Goal: Use online tool/utility: Utilize a website feature to perform a specific function

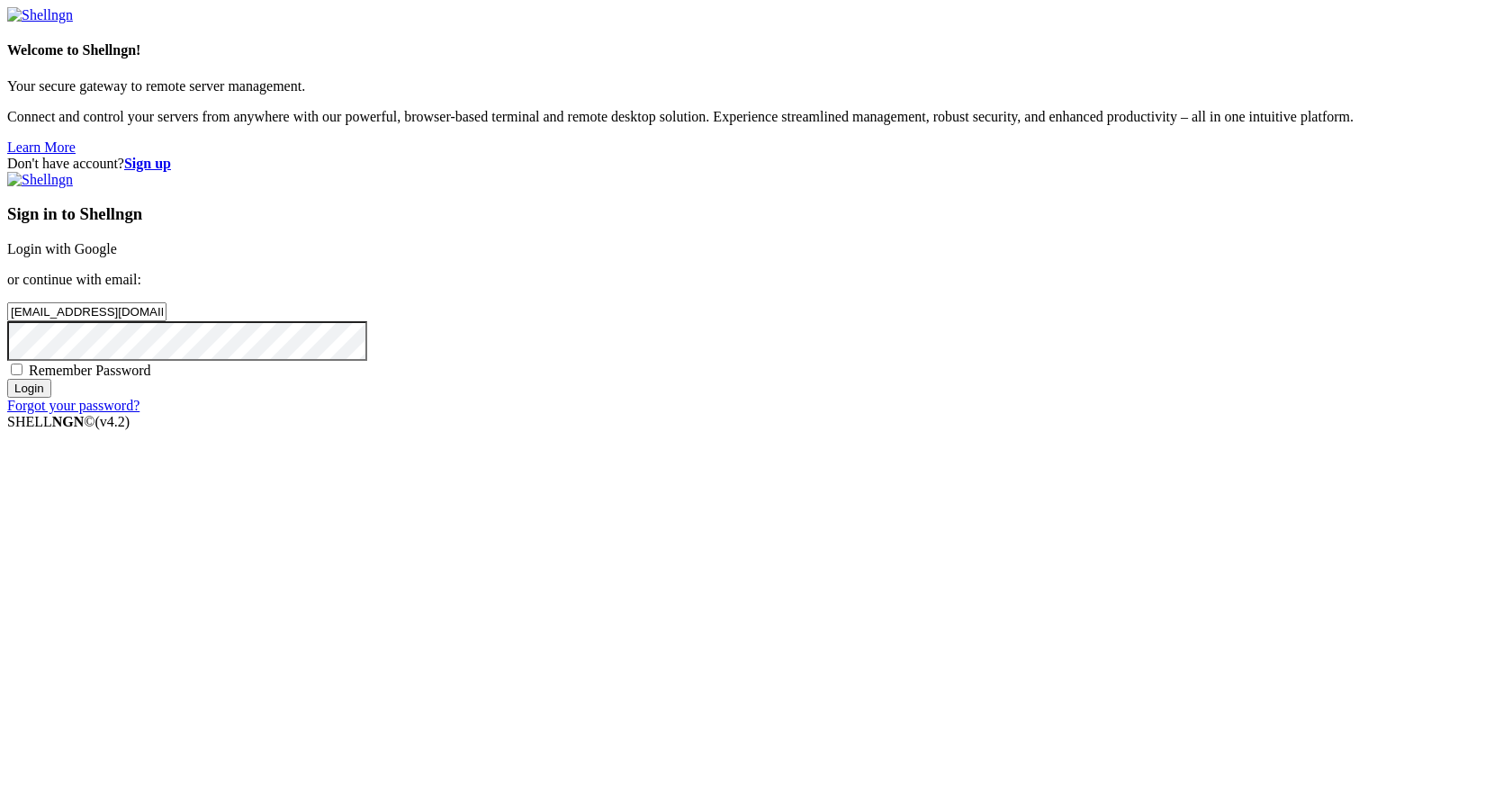
type input "[EMAIL_ADDRESS][DOMAIN_NAME]"
click at [8, 379] on input "Login" at bounding box center [30, 389] width 44 height 19
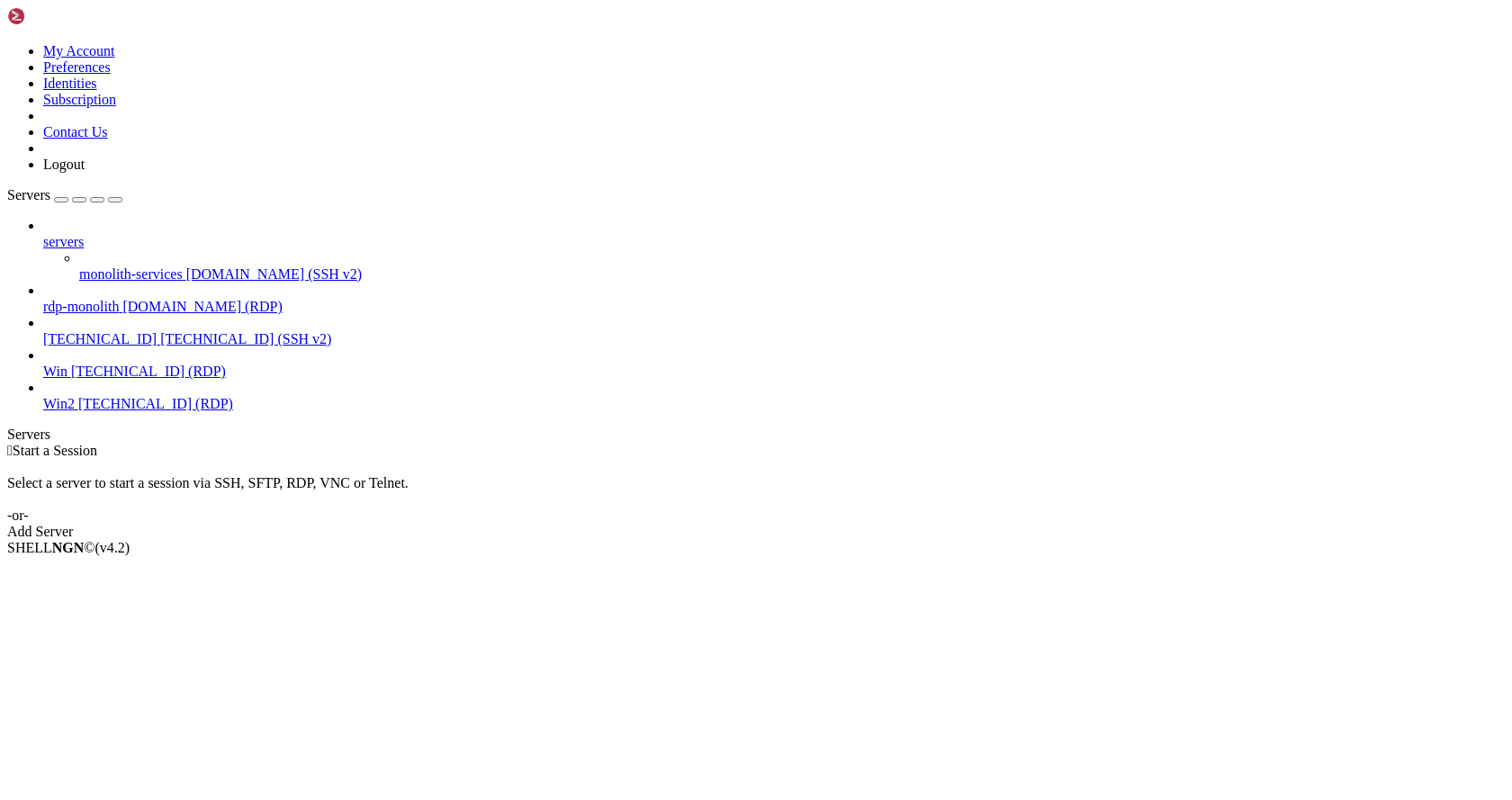
click at [119, 299] on span "rdp-monolith" at bounding box center [81, 306] width 76 height 15
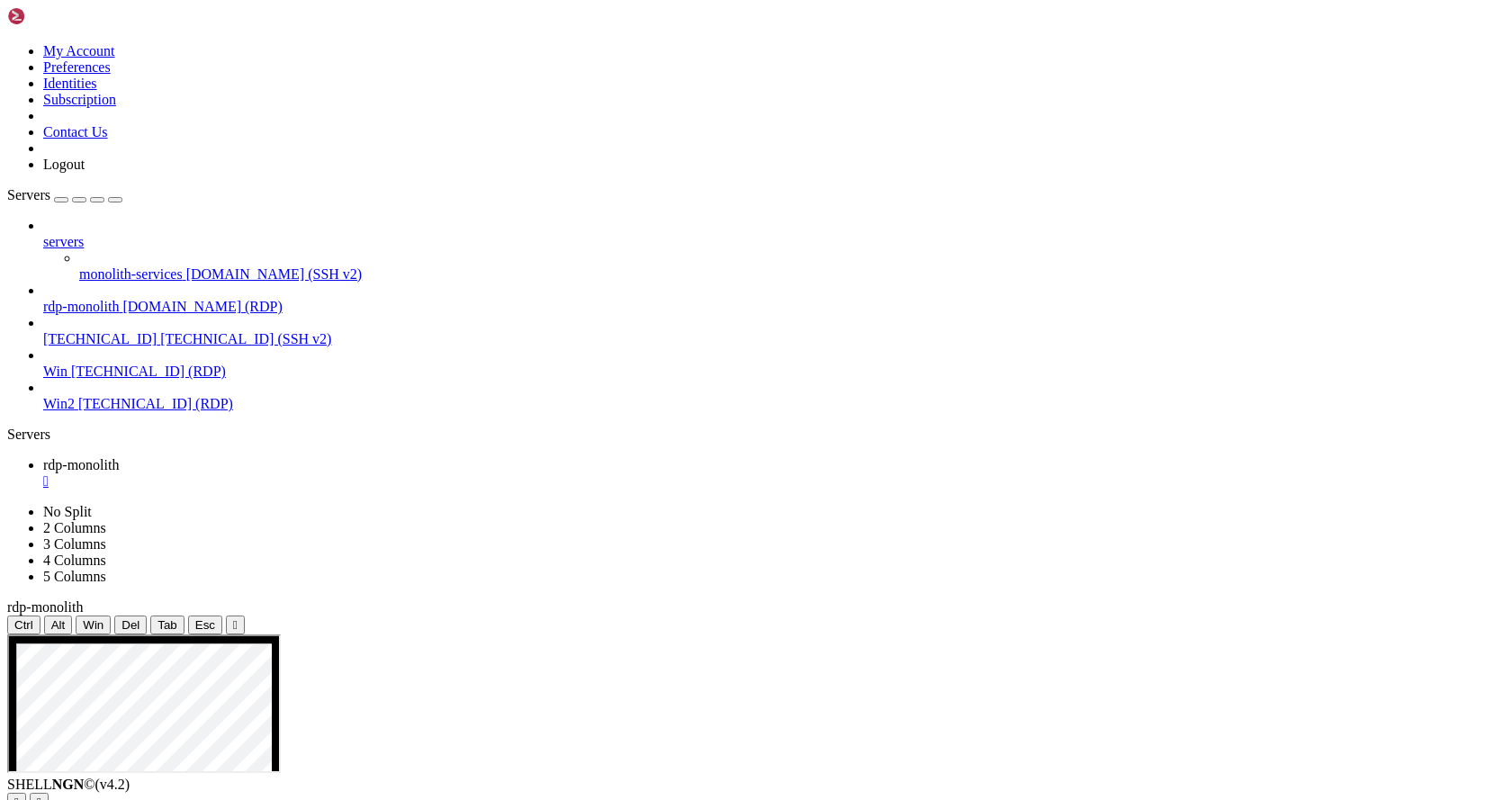
drag, startPoint x: 353, startPoint y: 742, endPoint x: 243, endPoint y: 728, distance: 110.9
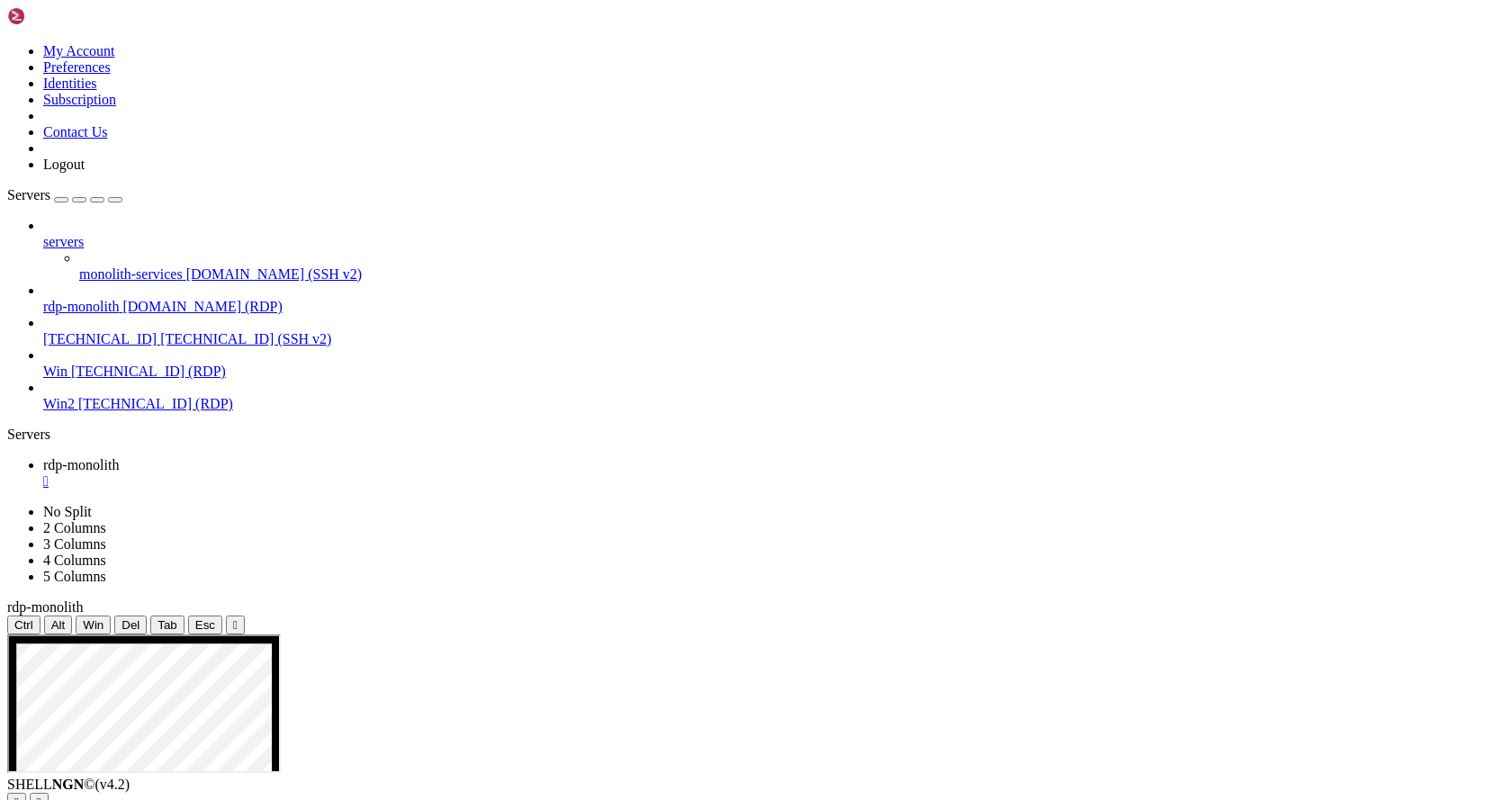
drag, startPoint x: 443, startPoint y: 750, endPoint x: 267, endPoint y: 739, distance: 176.3
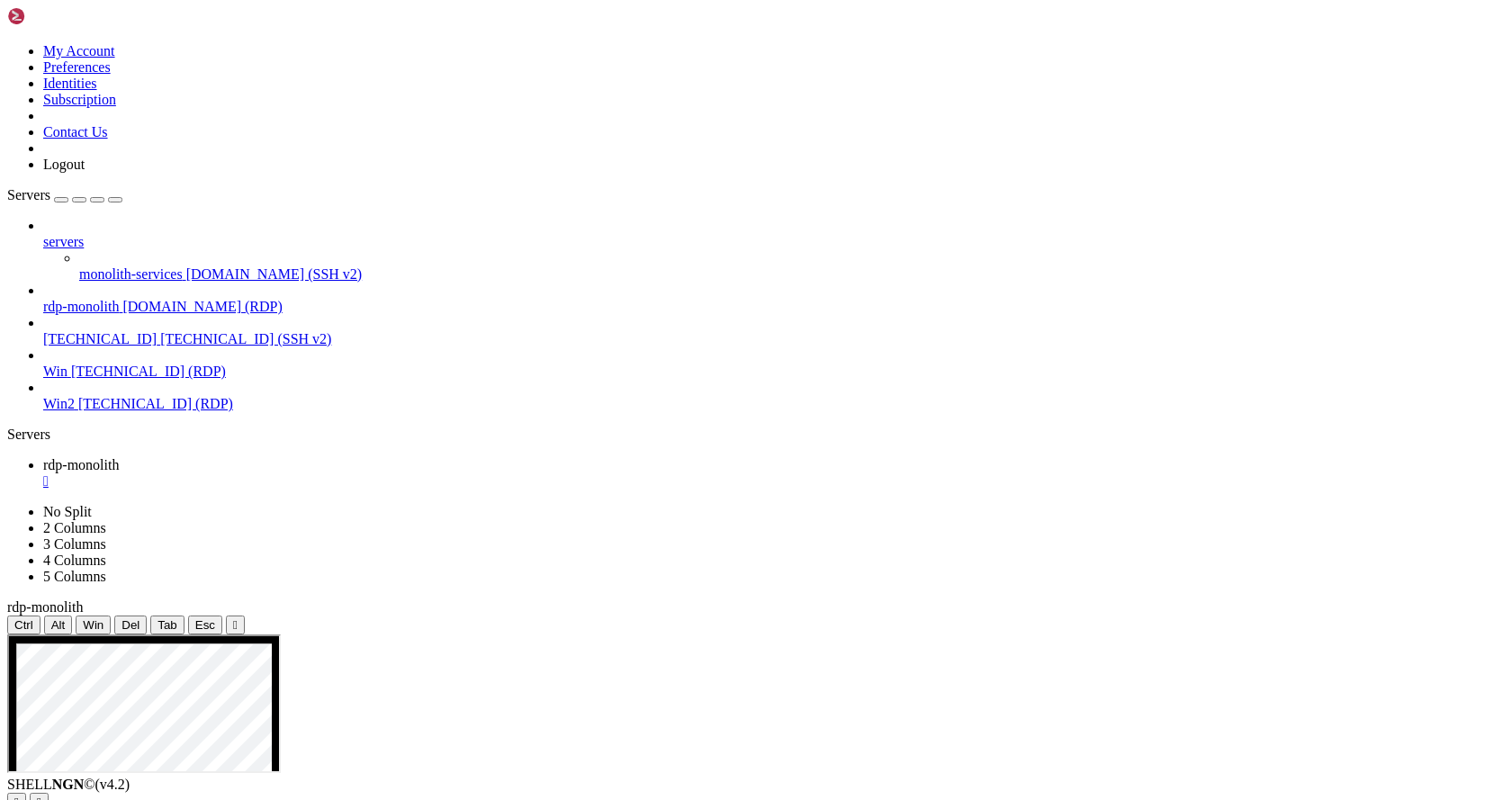
drag, startPoint x: 568, startPoint y: 1002, endPoint x: 522, endPoint y: 1001, distance: 46.0
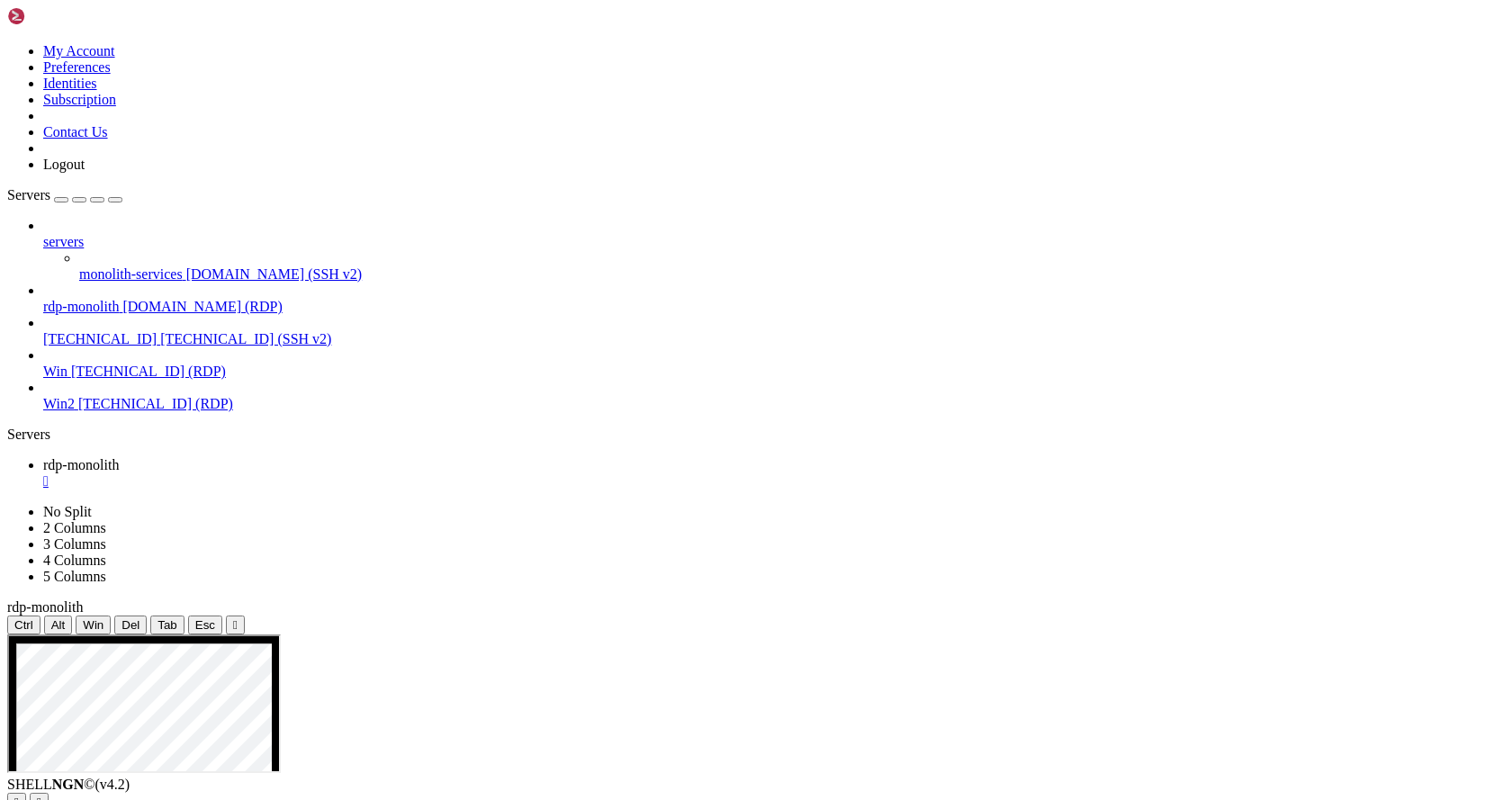
drag, startPoint x: 1043, startPoint y: 1154, endPoint x: 988, endPoint y: 1103, distance: 75.0
drag, startPoint x: 1037, startPoint y: 1152, endPoint x: 1099, endPoint y: 1214, distance: 87.7
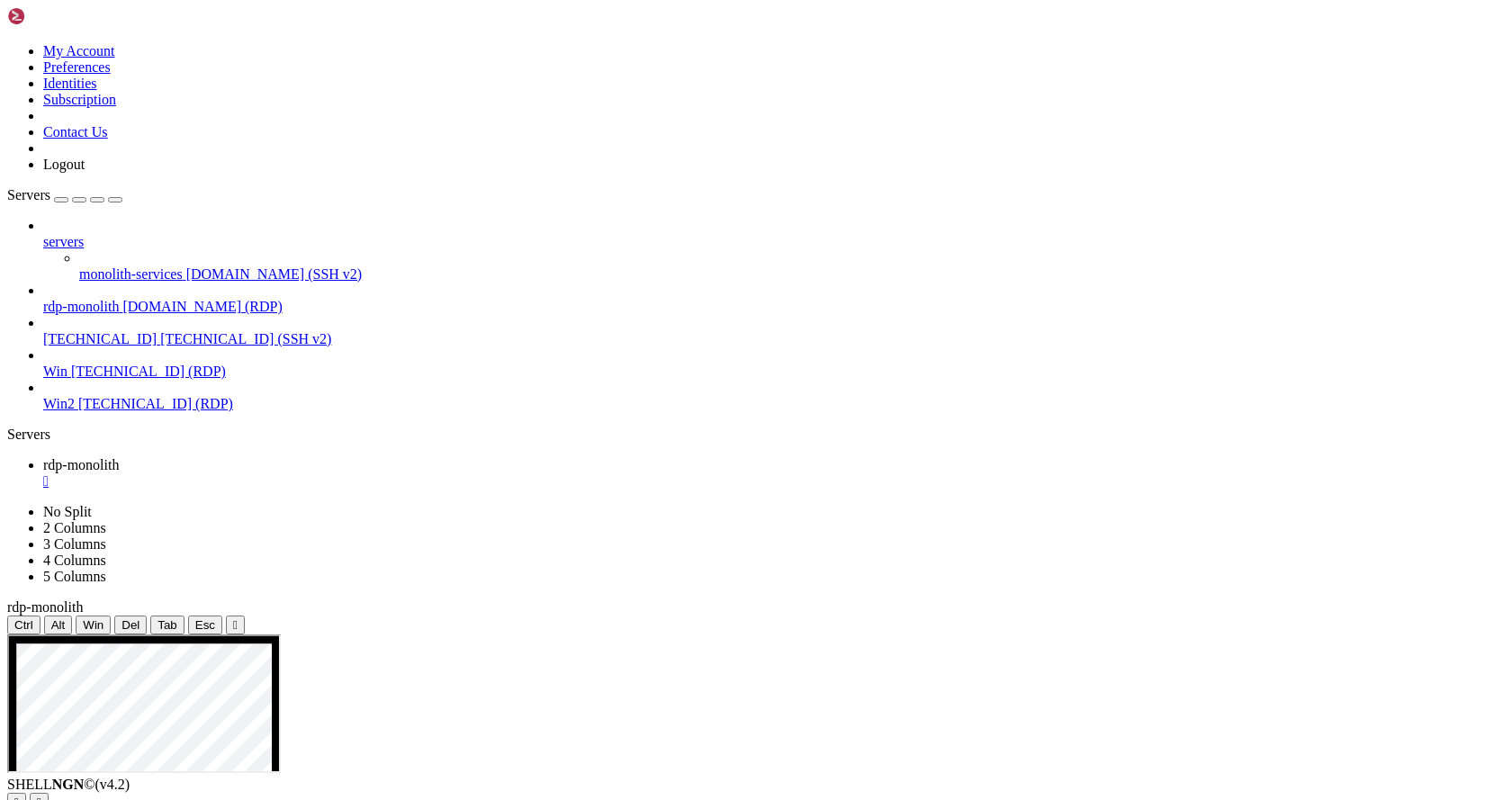
drag, startPoint x: 1031, startPoint y: 1143, endPoint x: 1117, endPoint y: 1211, distance: 109.6
drag, startPoint x: 1031, startPoint y: 1144, endPoint x: 1083, endPoint y: 1190, distance: 69.4
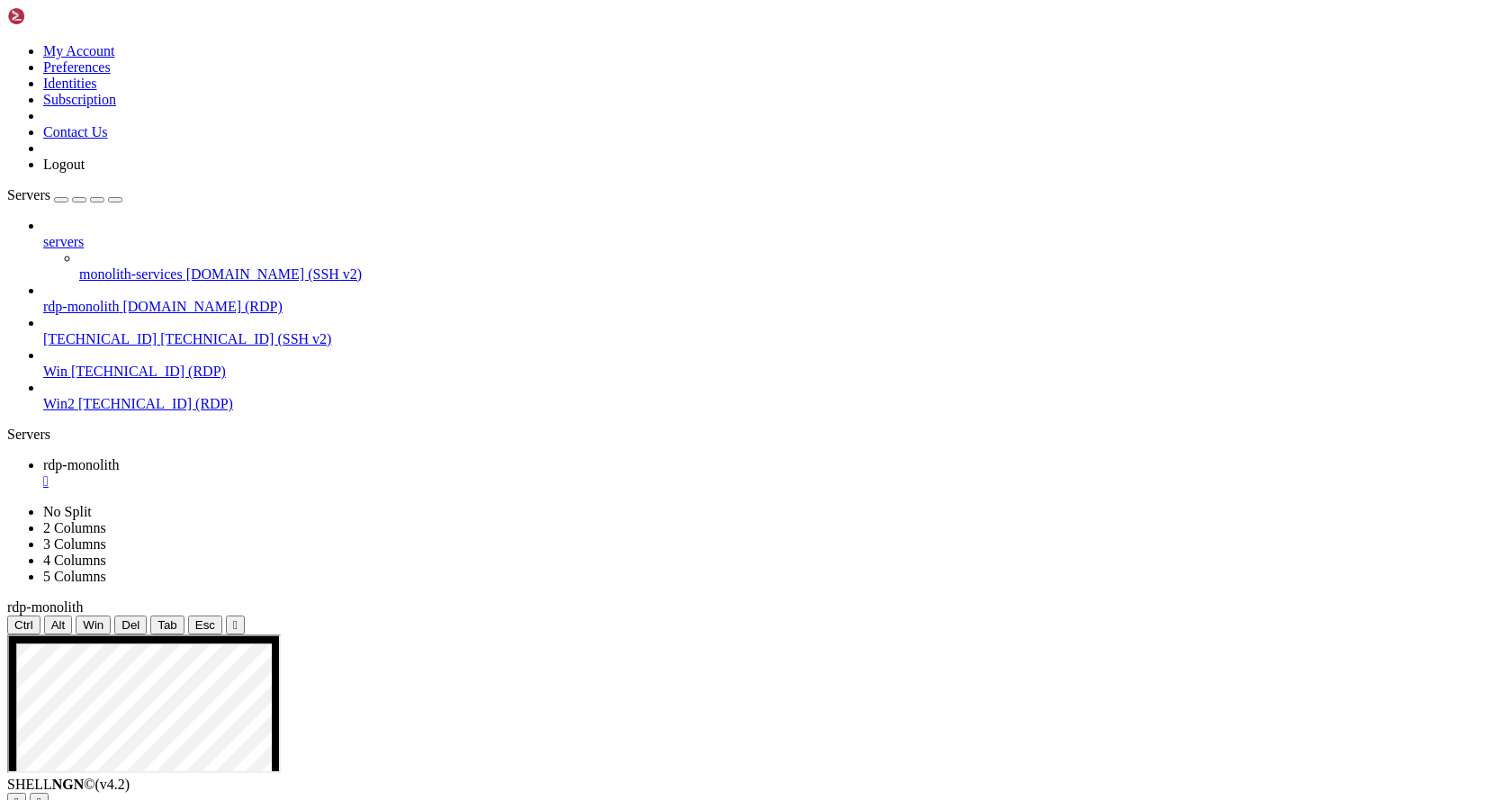
drag, startPoint x: 994, startPoint y: 1106, endPoint x: 1036, endPoint y: 1151, distance: 61.6
drag, startPoint x: 1075, startPoint y: 1188, endPoint x: 1181, endPoint y: 1286, distance: 144.4
drag, startPoint x: 1110, startPoint y: 1220, endPoint x: 1141, endPoint y: 1253, distance: 45.3
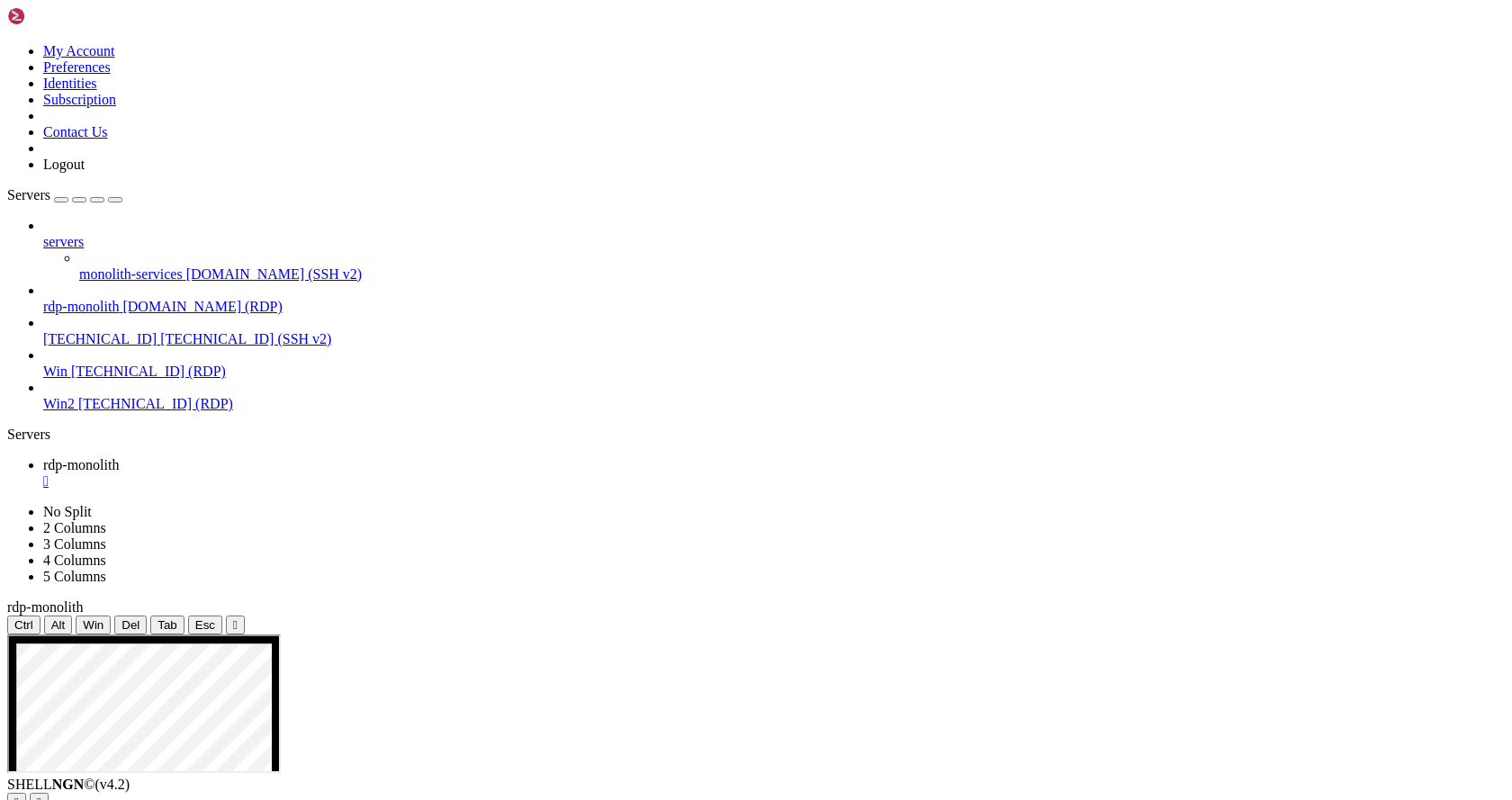
drag, startPoint x: 1188, startPoint y: 1062, endPoint x: 1185, endPoint y: 1292, distance: 230.0
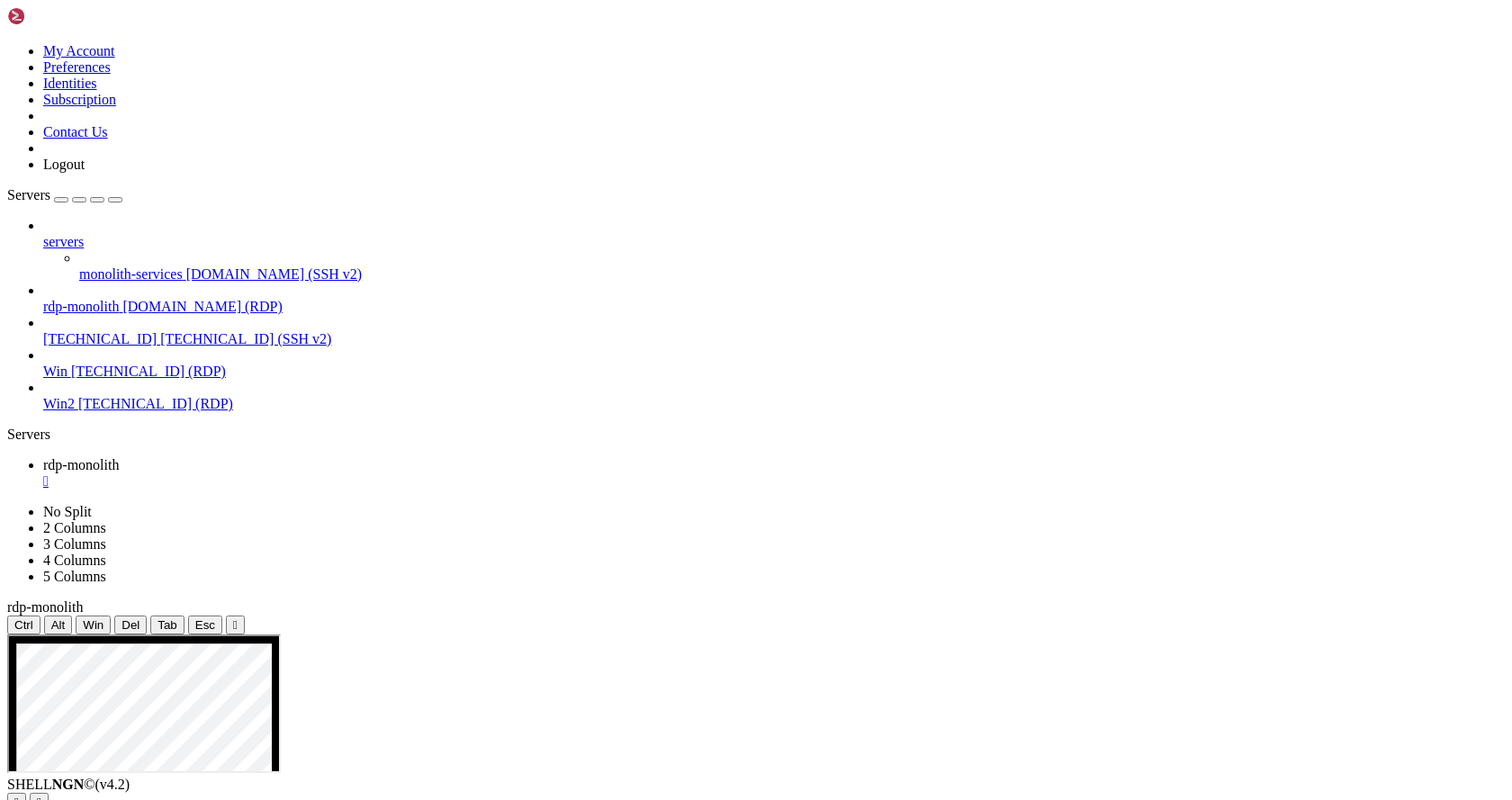
drag, startPoint x: 466, startPoint y: 1103, endPoint x: 466, endPoint y: 1253, distance: 150.0
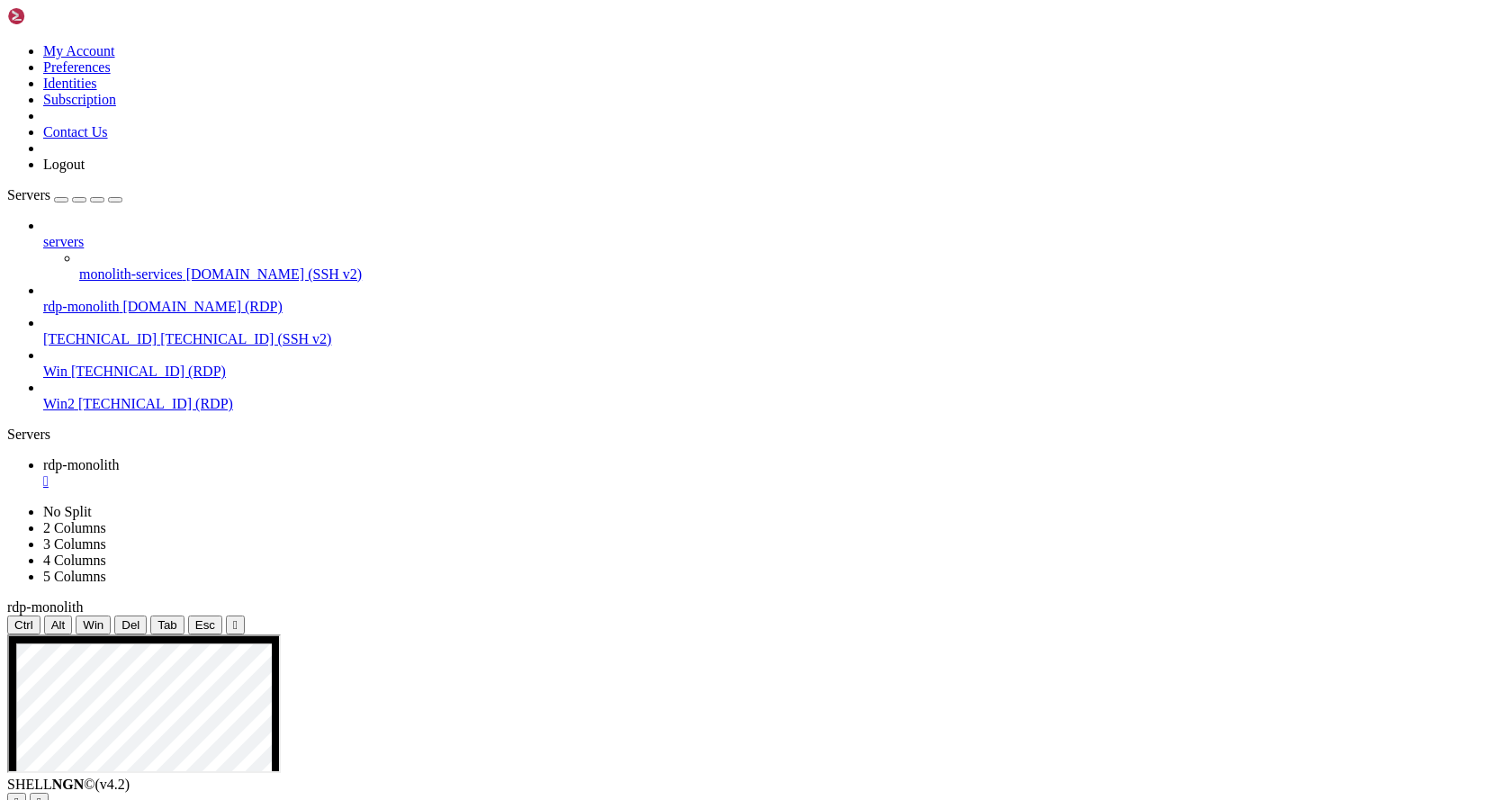
drag, startPoint x: 520, startPoint y: 1098, endPoint x: 497, endPoint y: 1097, distance: 23.0
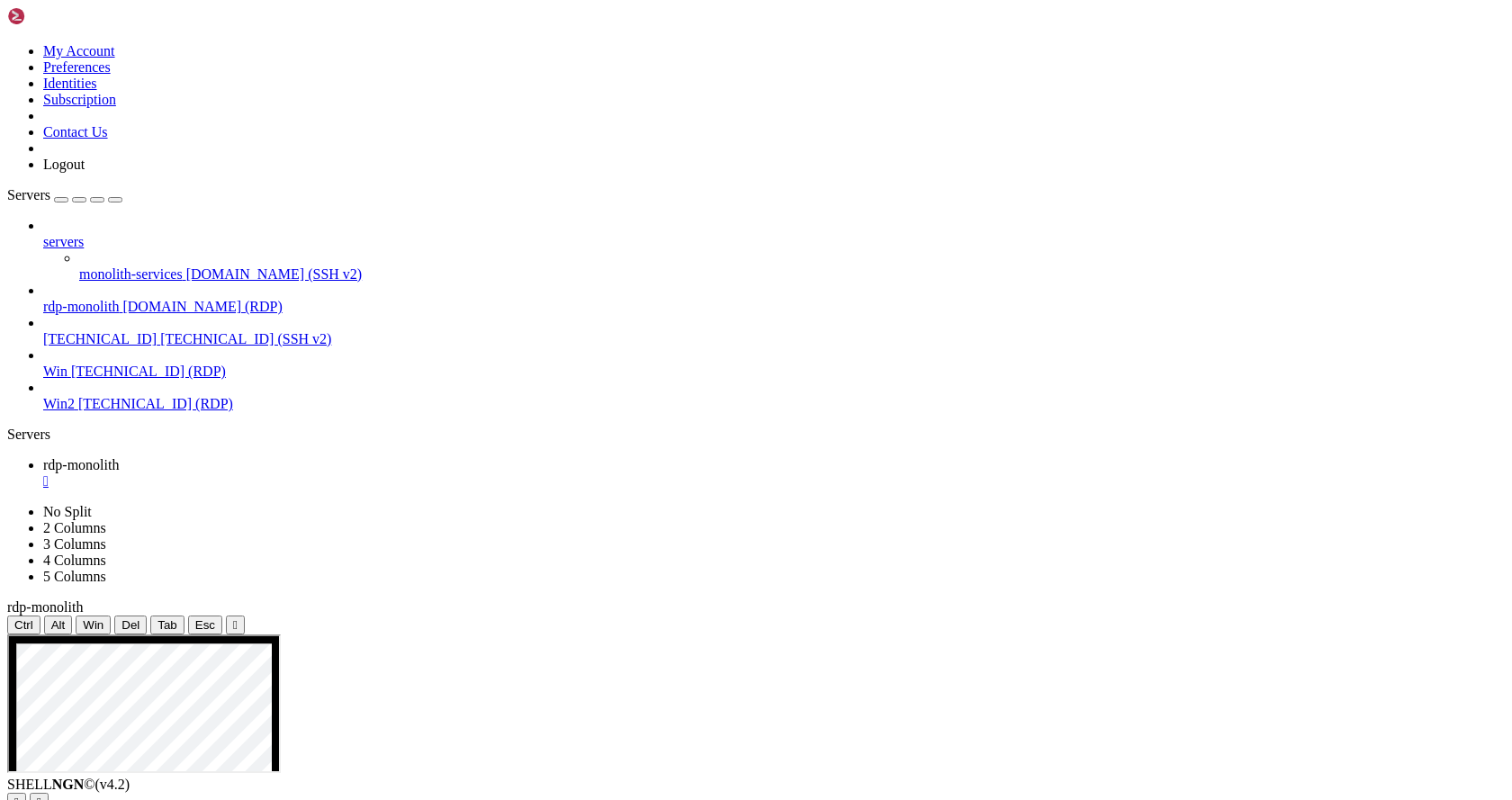
drag, startPoint x: 653, startPoint y: 1027, endPoint x: 711, endPoint y: 1031, distance: 58.1
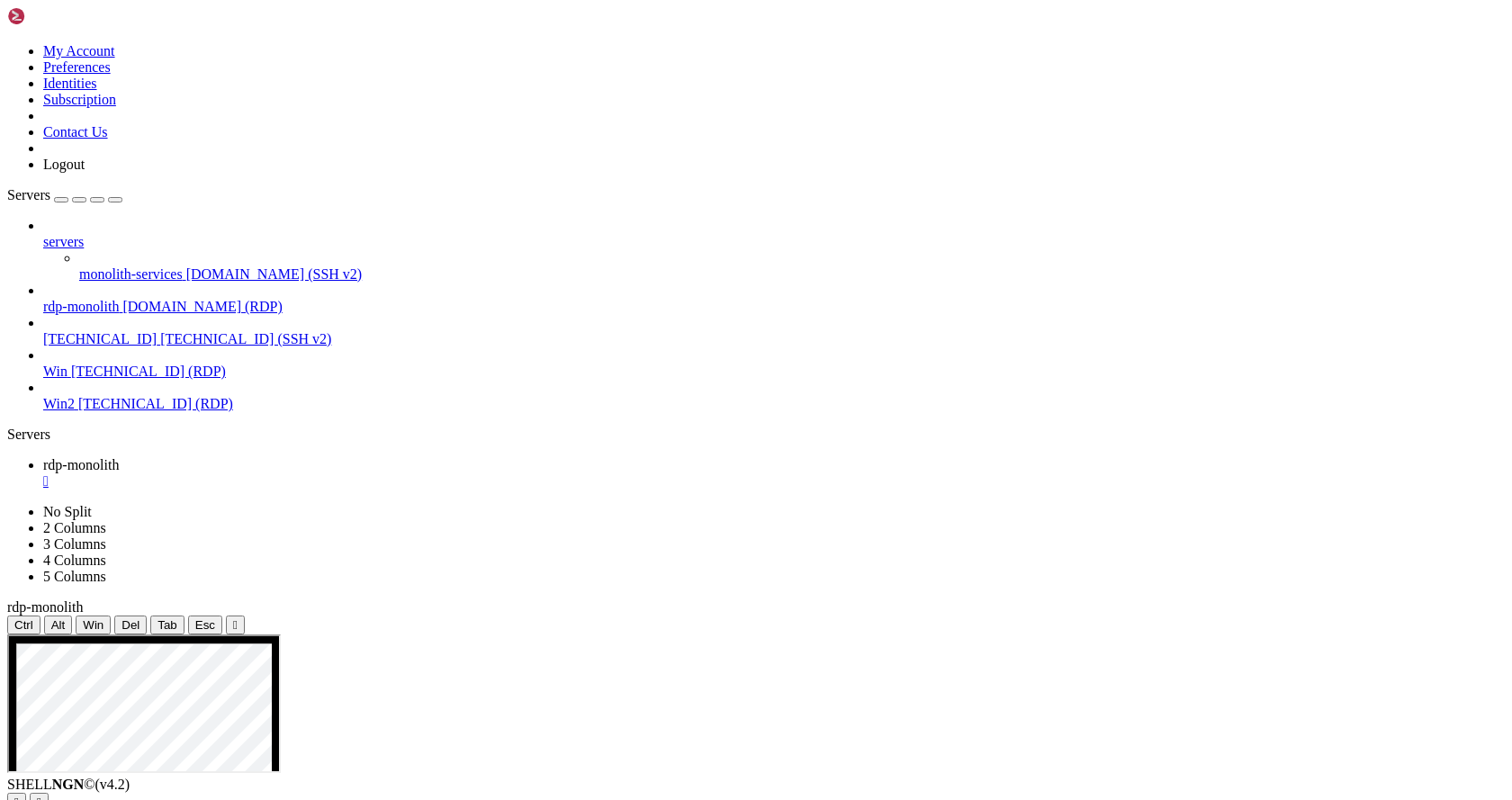
drag, startPoint x: 699, startPoint y: 1192, endPoint x: 642, endPoint y: 1202, distance: 57.9
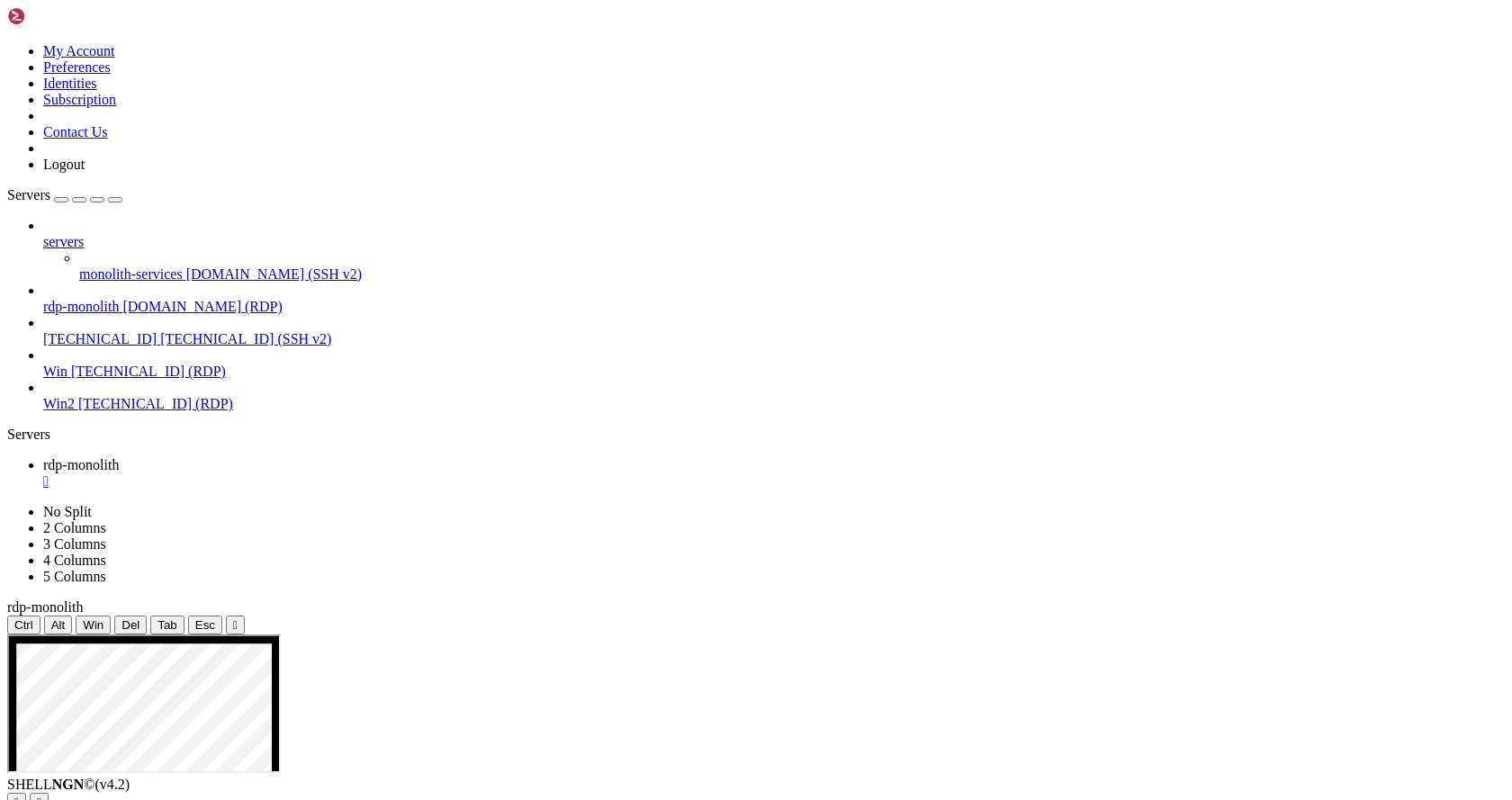
drag, startPoint x: 209, startPoint y: 1024, endPoint x: 121, endPoint y: 1029, distance: 88.1
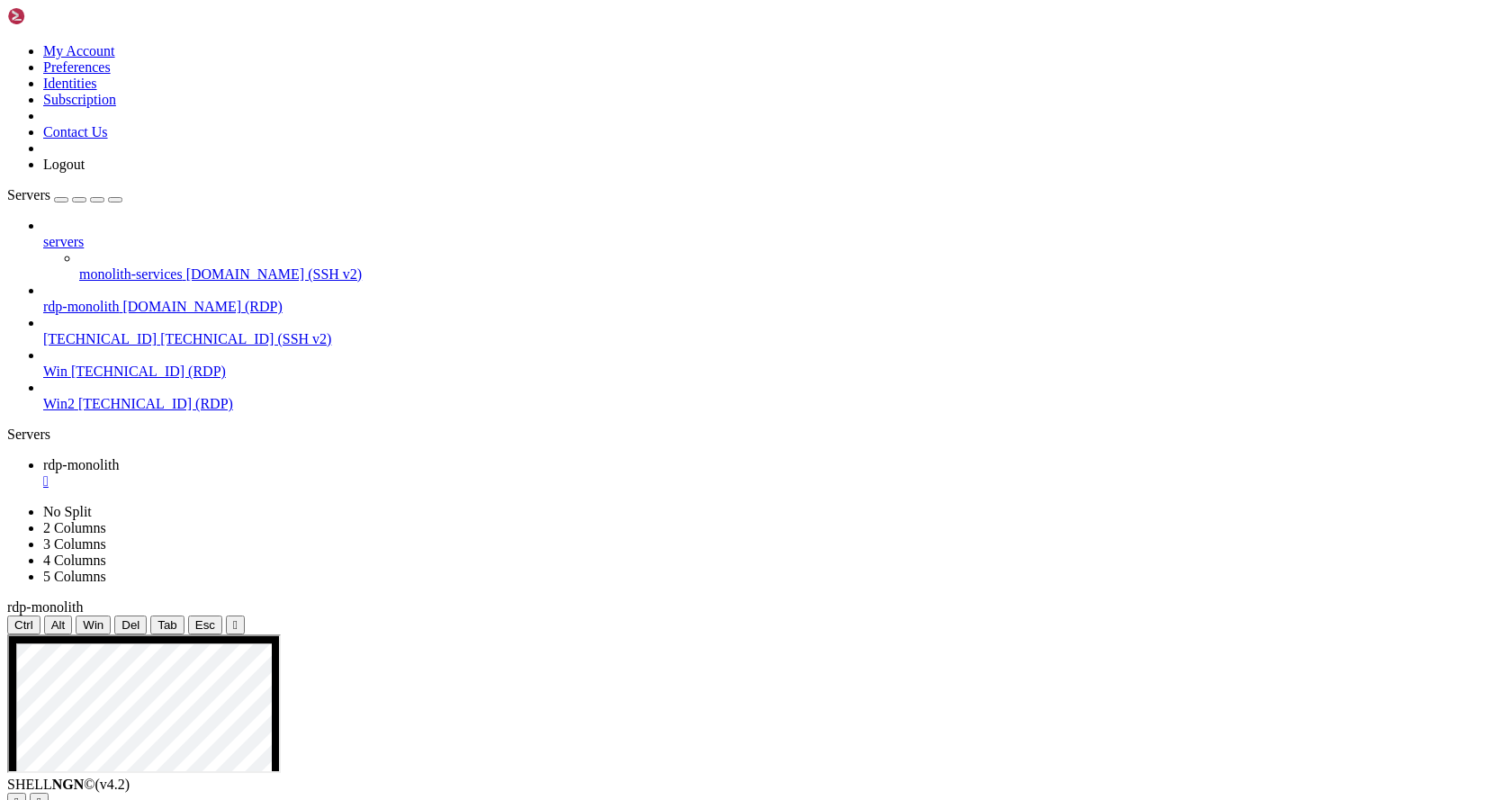
drag, startPoint x: 264, startPoint y: 955, endPoint x: 265, endPoint y: 986, distance: 31.0
